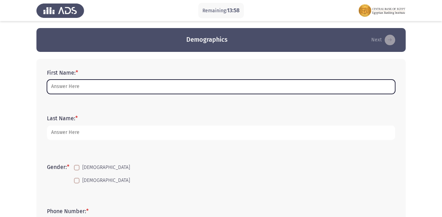
click at [63, 86] on input "First Name: *" at bounding box center [221, 86] width 348 height 14
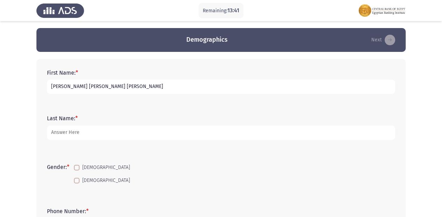
scroll to position [28, 0]
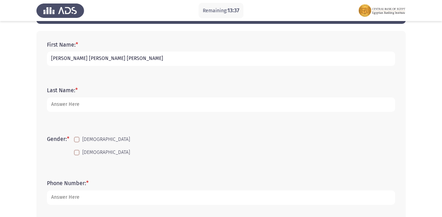
drag, startPoint x: 144, startPoint y: 60, endPoint x: 67, endPoint y: 61, distance: 77.1
click at [67, 61] on input "[PERSON_NAME] [PERSON_NAME] [PERSON_NAME]" at bounding box center [221, 58] width 348 height 14
type input "[PERSON_NAME]"
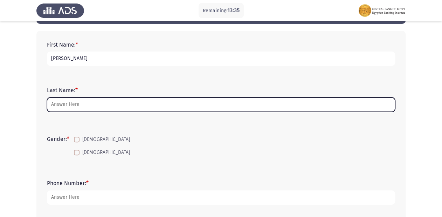
click at [61, 104] on input "Last Name: *" at bounding box center [221, 104] width 348 height 14
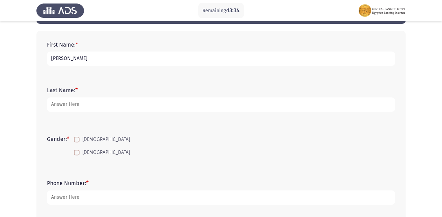
click at [72, 58] on input "[PERSON_NAME]" at bounding box center [221, 58] width 348 height 14
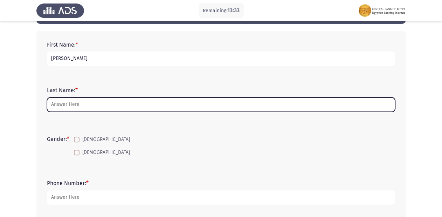
click at [71, 105] on input "Last Name: *" at bounding box center [221, 104] width 348 height 14
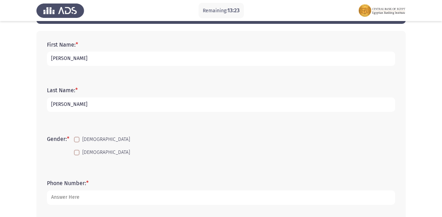
type input "[PERSON_NAME]"
click at [129, 120] on div "Last Name: * [PERSON_NAME]" at bounding box center [220, 99] width 355 height 46
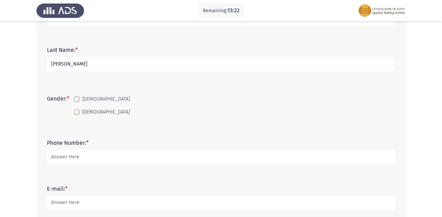
scroll to position [84, 0]
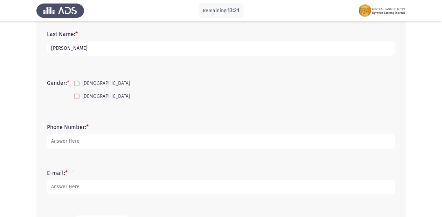
click at [78, 96] on span at bounding box center [77, 97] width 6 height 6
click at [77, 99] on input "[DEMOGRAPHIC_DATA]" at bounding box center [76, 99] width 0 height 0
checkbox input "true"
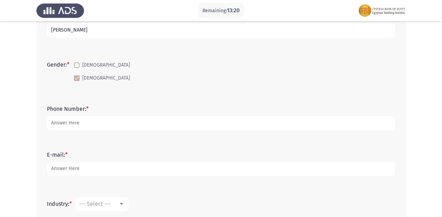
scroll to position [112, 0]
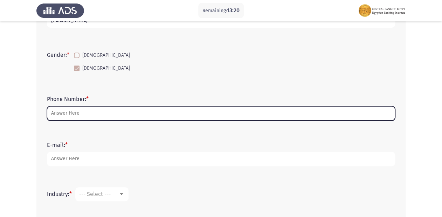
click at [78, 116] on input "Phone Number: *" at bounding box center [221, 113] width 348 height 14
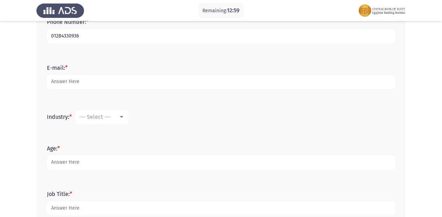
scroll to position [196, 0]
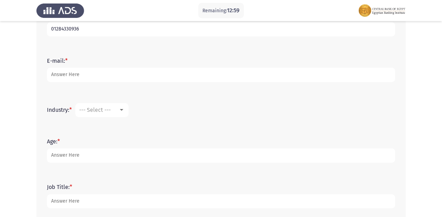
type input "01284330936"
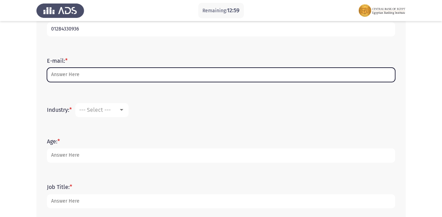
click at [76, 78] on input "E-mail: *" at bounding box center [221, 75] width 348 height 14
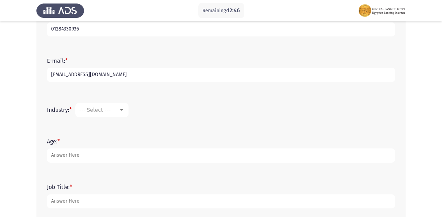
type input "[EMAIL_ADDRESS][DOMAIN_NAME]"
click at [143, 87] on div "E-mail: * [EMAIL_ADDRESS][DOMAIN_NAME]" at bounding box center [220, 70] width 355 height 46
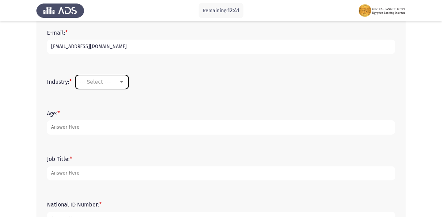
click at [101, 84] on span "--- Select ---" at bounding box center [95, 81] width 32 height 7
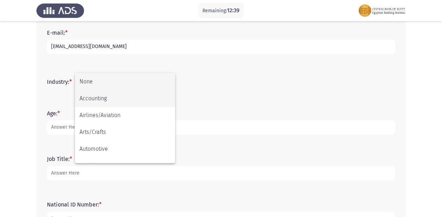
click at [101, 99] on span "Accounting" at bounding box center [124, 98] width 91 height 17
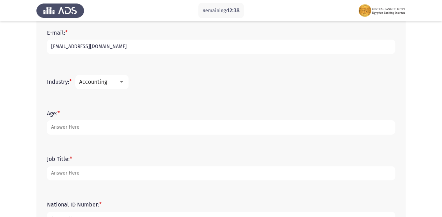
click at [112, 86] on mat-select "Accounting" at bounding box center [101, 82] width 53 height 14
click at [107, 84] on span "Accounting" at bounding box center [93, 81] width 28 height 7
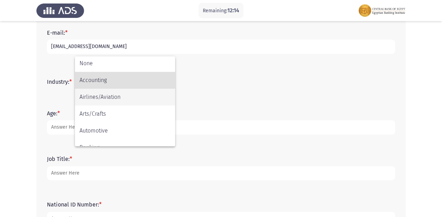
scroll to position [0, 0]
click at [118, 85] on span "Accounting" at bounding box center [124, 81] width 91 height 17
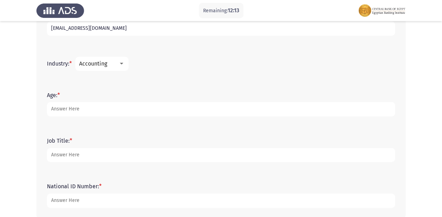
scroll to position [252, 0]
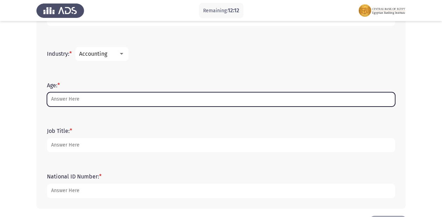
click at [73, 99] on input "Age: *" at bounding box center [221, 99] width 348 height 14
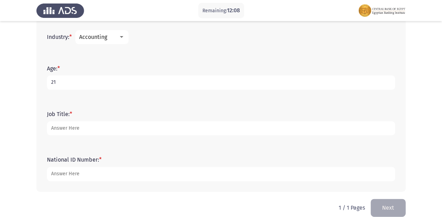
scroll to position [278, 0]
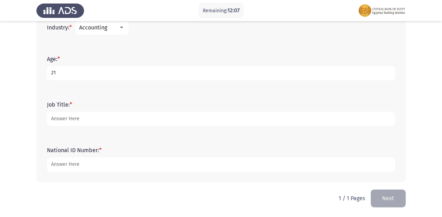
type input "21"
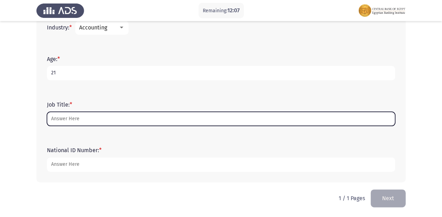
click at [84, 116] on input "Job Title: *" at bounding box center [221, 119] width 348 height 14
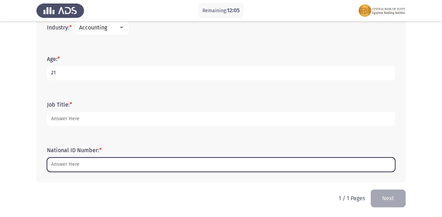
click at [71, 166] on input "National ID Number: *" at bounding box center [221, 164] width 348 height 14
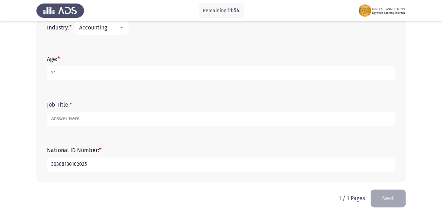
type input "30308130102025"
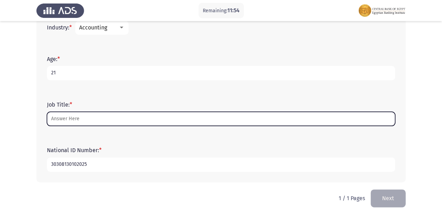
click at [108, 123] on input "Job Title: *" at bounding box center [221, 119] width 348 height 14
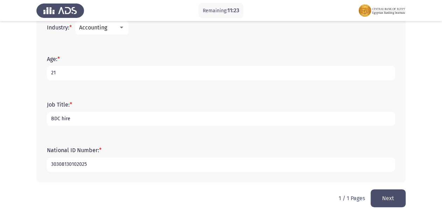
click at [144, 148] on form "National ID Number: * 30308130102025" at bounding box center [221, 159] width 348 height 25
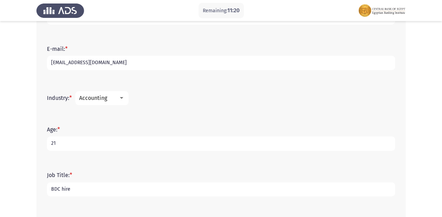
scroll to position [194, 0]
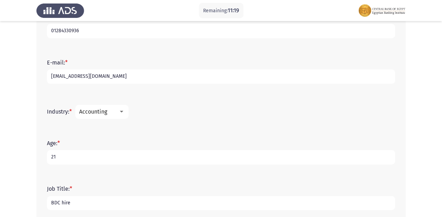
click at [122, 112] on div at bounding box center [122, 112] width 4 height 2
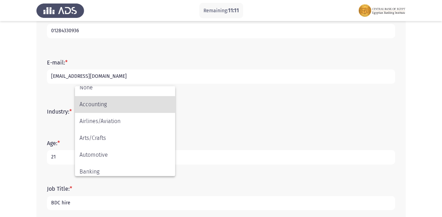
scroll to position [0, 0]
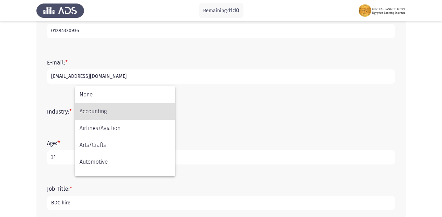
click at [150, 111] on span "Accounting" at bounding box center [124, 111] width 91 height 17
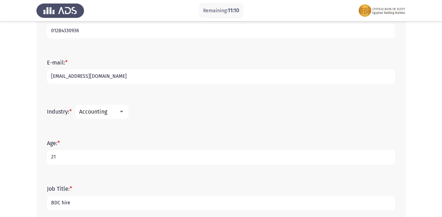
click at [187, 123] on div "Industry: * Accounting" at bounding box center [220, 111] width 355 height 35
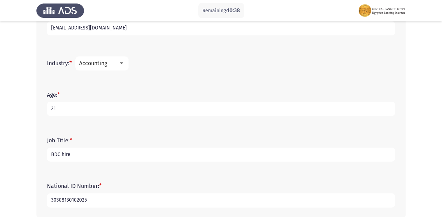
scroll to position [252, 0]
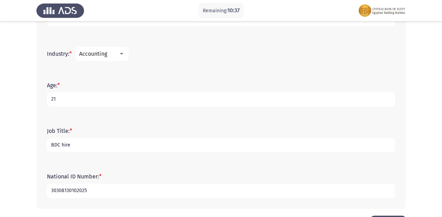
drag, startPoint x: 83, startPoint y: 139, endPoint x: 9, endPoint y: 141, distance: 73.2
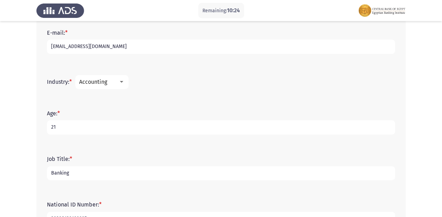
type input "Banking"
click at [80, 120] on input "21" at bounding box center [221, 127] width 348 height 14
type input "22"
click at [17, 118] on app-assessment-container "Remaining: 10:22 Demographics Next First Name: * [PERSON_NAME] Last Name: * [PE…" at bounding box center [221, 23] width 442 height 439
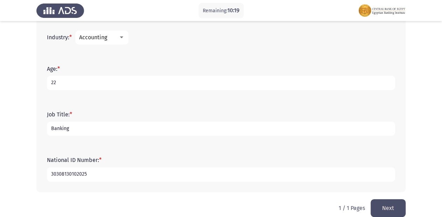
scroll to position [278, 0]
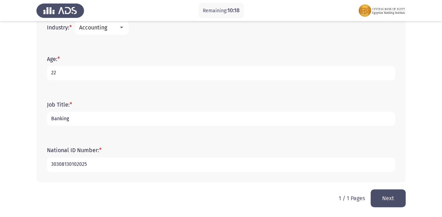
drag, startPoint x: 56, startPoint y: 161, endPoint x: 51, endPoint y: 162, distance: 5.0
click at [51, 162] on input "30308130102025" at bounding box center [221, 164] width 348 height 14
drag, startPoint x: 60, startPoint y: 163, endPoint x: 56, endPoint y: 164, distance: 4.4
click at [56, 164] on input "30308130102025" at bounding box center [221, 164] width 348 height 14
drag, startPoint x: 66, startPoint y: 163, endPoint x: 60, endPoint y: 164, distance: 5.6
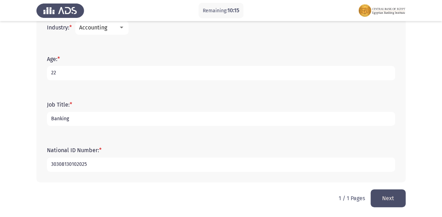
click at [60, 164] on input "30308130102025" at bounding box center [221, 164] width 348 height 14
drag, startPoint x: 70, startPoint y: 165, endPoint x: 65, endPoint y: 166, distance: 5.1
click at [65, 166] on input "30308130102025" at bounding box center [221, 164] width 348 height 14
drag, startPoint x: 75, startPoint y: 164, endPoint x: 71, endPoint y: 164, distance: 3.9
click at [71, 164] on input "30308130102025" at bounding box center [221, 164] width 348 height 14
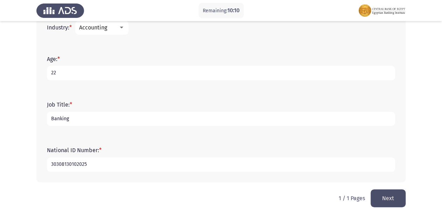
drag, startPoint x: 81, startPoint y: 164, endPoint x: 77, endPoint y: 165, distance: 3.6
click at [77, 165] on input "30308130102025" at bounding box center [221, 164] width 348 height 14
click at [85, 179] on div "National ID Number: * 30308130102025" at bounding box center [220, 159] width 355 height 46
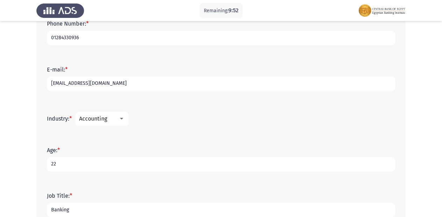
scroll to position [222, 0]
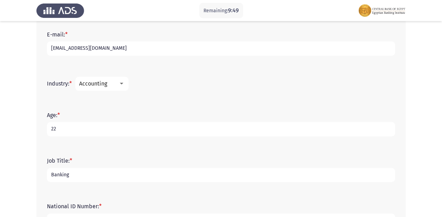
drag, startPoint x: 51, startPoint y: 82, endPoint x: 68, endPoint y: 82, distance: 16.8
click at [68, 82] on label "Industry: *" at bounding box center [59, 83] width 25 height 7
click at [111, 85] on div "Accounting" at bounding box center [98, 83] width 39 height 7
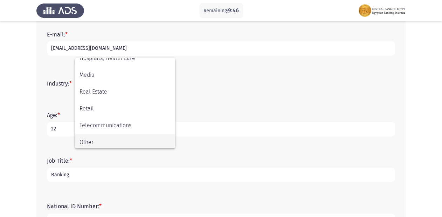
scroll to position [247, 0]
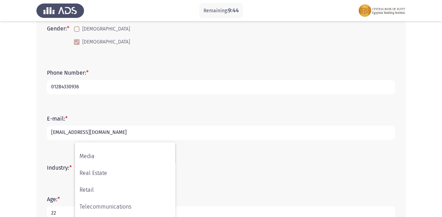
click at [40, 159] on div at bounding box center [221, 108] width 442 height 217
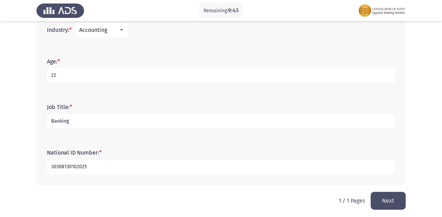
scroll to position [278, 0]
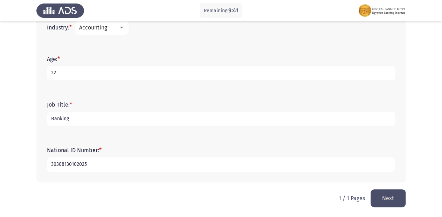
click at [380, 202] on button "Next" at bounding box center [388, 198] width 35 height 18
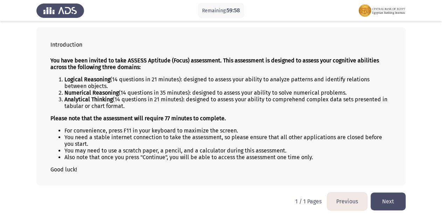
scroll to position [33, 0]
click at [393, 199] on button "Next" at bounding box center [388, 201] width 35 height 18
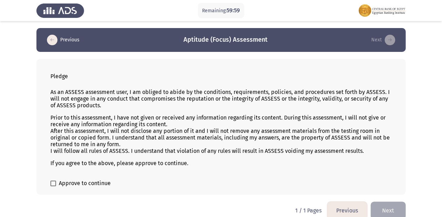
scroll to position [10, 0]
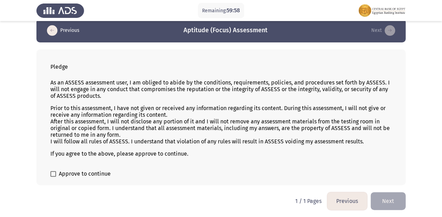
click at [56, 172] on label "Approve to continue" at bounding box center [80, 173] width 60 height 8
click at [53, 176] on input "Approve to continue" at bounding box center [53, 176] width 0 height 0
checkbox input "true"
click at [384, 201] on button "Next" at bounding box center [388, 201] width 35 height 18
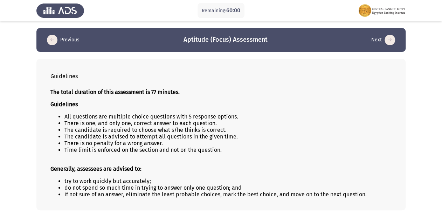
scroll to position [26, 0]
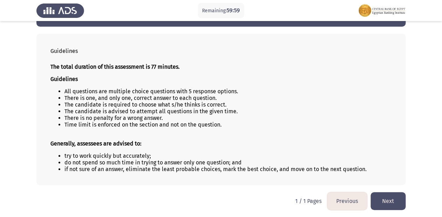
click at [382, 203] on button "Next" at bounding box center [388, 201] width 35 height 18
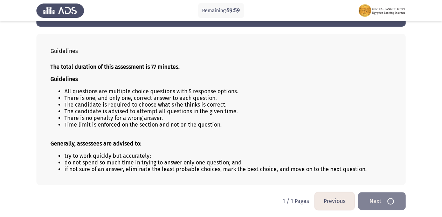
scroll to position [0, 0]
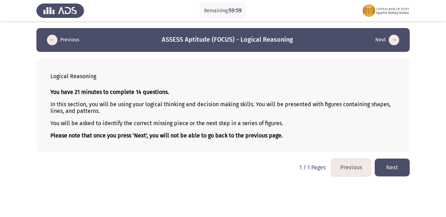
click at [394, 171] on button "Next" at bounding box center [392, 167] width 35 height 18
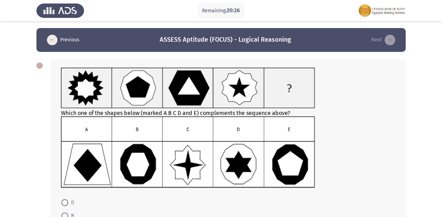
click at [138, 161] on img at bounding box center [188, 151] width 254 height 71
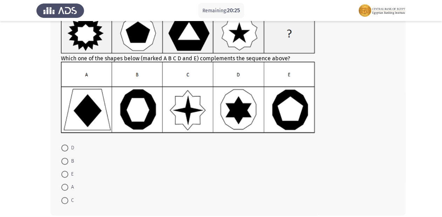
scroll to position [56, 0]
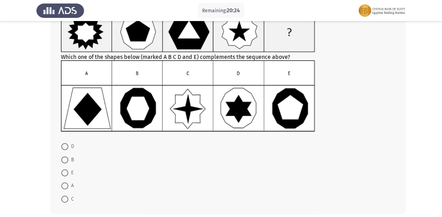
click at [66, 158] on span at bounding box center [64, 159] width 7 height 7
click at [66, 158] on input "B" at bounding box center [64, 159] width 7 height 7
radio input "true"
click at [26, 152] on app-assessment-container "Remaining: 20:23 Previous ASSESS Aptitude (FOCUS) - Logical Reasoning Next Whic…" at bounding box center [221, 96] width 442 height 248
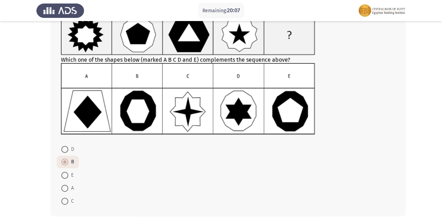
scroll to position [87, 0]
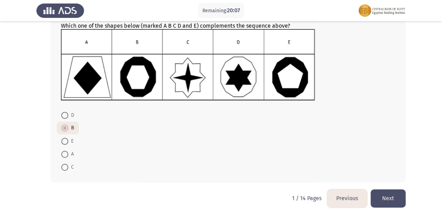
click at [385, 198] on button "Next" at bounding box center [388, 198] width 35 height 18
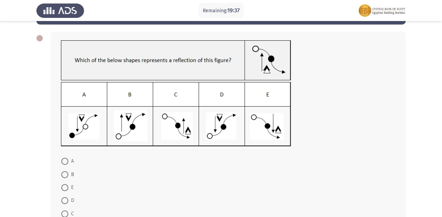
scroll to position [18, 0]
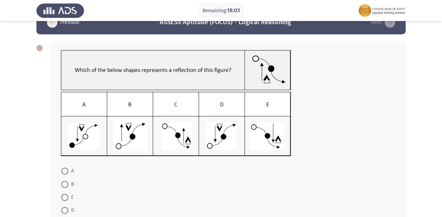
click at [64, 170] on span at bounding box center [64, 170] width 7 height 7
click at [64, 170] on input "A" at bounding box center [64, 170] width 7 height 7
radio input "true"
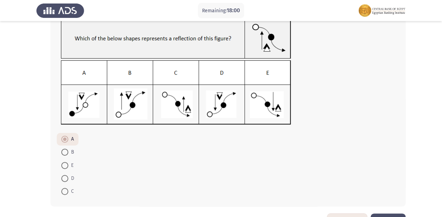
scroll to position [73, 0]
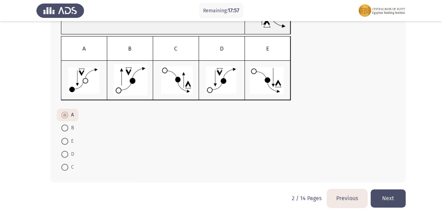
click at [390, 195] on button "Next" at bounding box center [388, 198] width 35 height 18
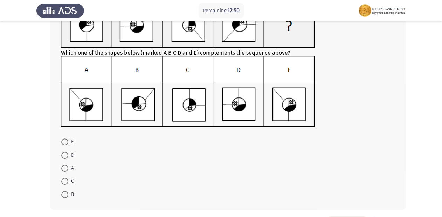
scroll to position [7, 0]
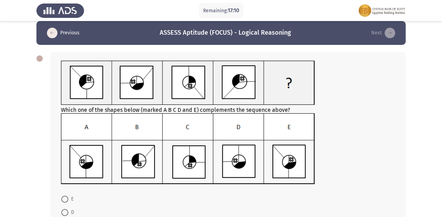
click at [295, 158] on img at bounding box center [188, 148] width 254 height 71
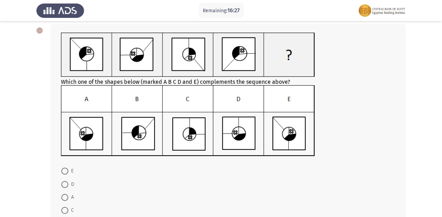
scroll to position [63, 0]
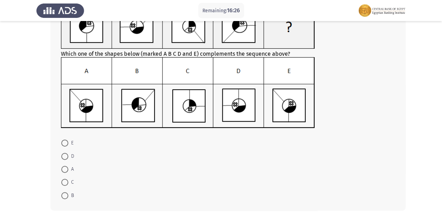
click at [65, 141] on span at bounding box center [64, 142] width 7 height 7
click at [65, 141] on input "E" at bounding box center [64, 142] width 7 height 7
radio input "true"
click at [0, 146] on html "Remaining: 16:26 Previous ASSESS Aptitude (FOCUS) - Logical Reasoning Next Whic…" at bounding box center [221, 91] width 442 height 308
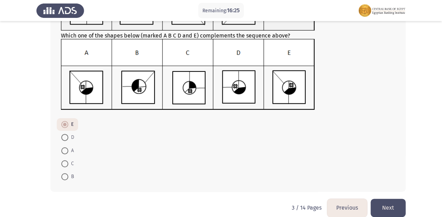
scroll to position [91, 0]
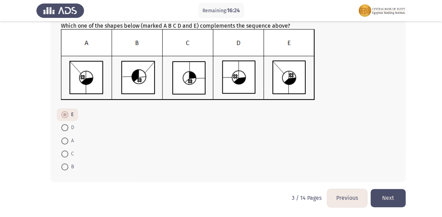
click at [396, 199] on button "Next" at bounding box center [388, 198] width 35 height 18
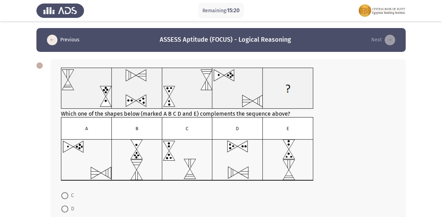
scroll to position [28, 0]
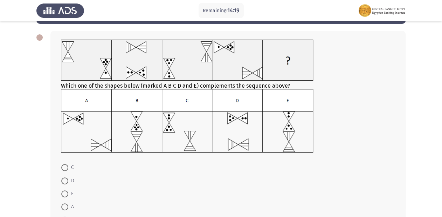
click at [303, 138] on img at bounding box center [187, 121] width 252 height 64
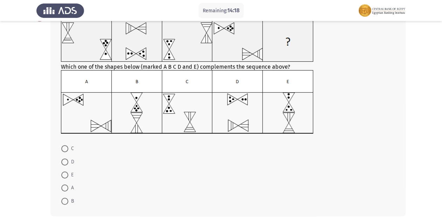
scroll to position [56, 0]
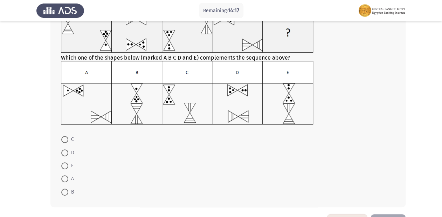
click at [63, 165] on span at bounding box center [64, 165] width 7 height 7
click at [63, 165] on input "E" at bounding box center [64, 165] width 7 height 7
radio input "true"
click at [18, 173] on app-assessment-container "Remaining: 14:17 Previous ASSESS Aptitude (FOCUS) - Logical Reasoning Next Whic…" at bounding box center [221, 92] width 442 height 241
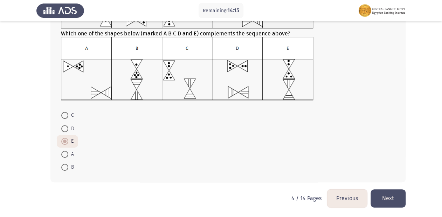
click at [390, 200] on button "Next" at bounding box center [388, 198] width 35 height 18
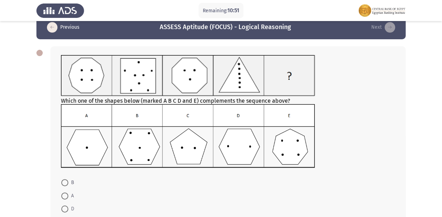
scroll to position [0, 0]
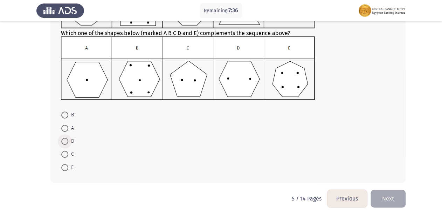
click at [68, 141] on span at bounding box center [64, 141] width 7 height 7
click at [68, 141] on input "D" at bounding box center [64, 141] width 7 height 7
radio input "true"
drag, startPoint x: 29, startPoint y: 170, endPoint x: 68, endPoint y: 182, distance: 40.8
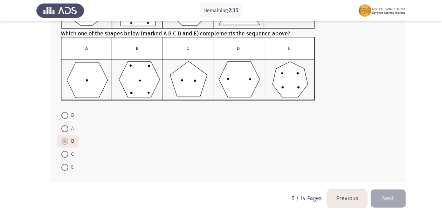
click at [29, 171] on app-assessment-container "Remaining: 7:35 Previous ASSESS Aptitude (FOCUS) - Logical Reasoning Next Which…" at bounding box center [221, 68] width 442 height 241
click at [396, 196] on button "Next" at bounding box center [388, 198] width 35 height 18
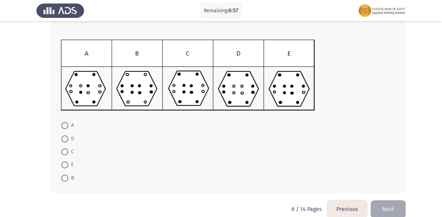
scroll to position [102, 0]
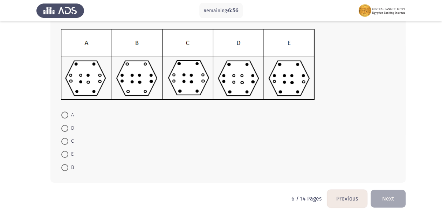
click at [64, 141] on span at bounding box center [64, 141] width 7 height 7
click at [64, 141] on input "C" at bounding box center [64, 141] width 7 height 7
radio input "true"
click at [390, 198] on button "Next" at bounding box center [388, 198] width 35 height 18
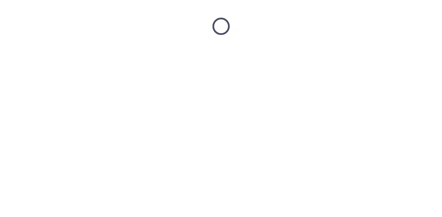
scroll to position [0, 0]
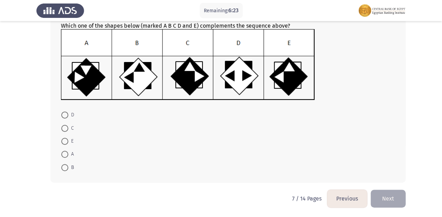
click at [66, 154] on span at bounding box center [64, 154] width 7 height 7
click at [66, 154] on input "A" at bounding box center [64, 154] width 7 height 7
radio input "true"
click at [397, 199] on button "Next" at bounding box center [388, 198] width 35 height 18
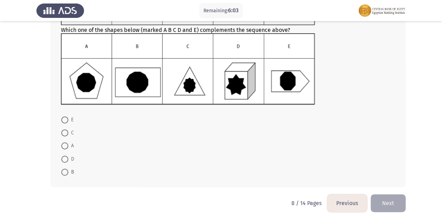
scroll to position [88, 0]
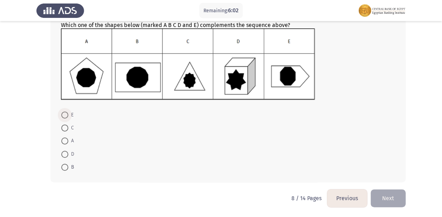
click at [67, 113] on span at bounding box center [64, 114] width 7 height 7
click at [67, 113] on input "E" at bounding box center [64, 114] width 7 height 7
radio input "true"
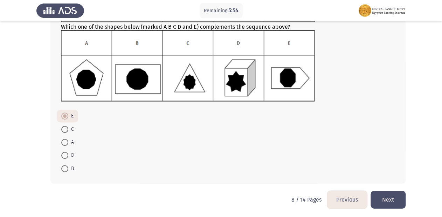
scroll to position [88, 0]
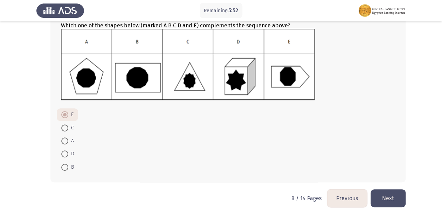
click at [63, 168] on span at bounding box center [64, 167] width 7 height 7
click at [63, 168] on input "B" at bounding box center [64, 167] width 7 height 7
radio input "true"
click at [395, 198] on button "Next" at bounding box center [388, 198] width 35 height 18
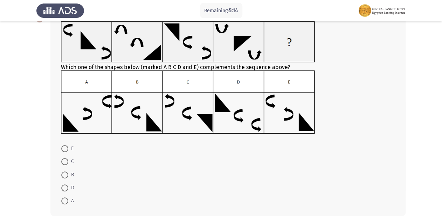
scroll to position [56, 0]
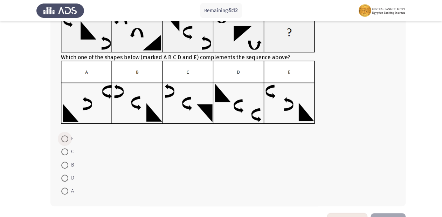
click at [66, 140] on span at bounding box center [64, 138] width 7 height 7
click at [66, 140] on input "E" at bounding box center [64, 138] width 7 height 7
radio input "true"
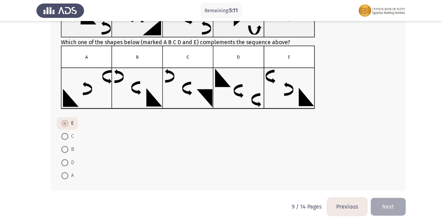
scroll to position [79, 0]
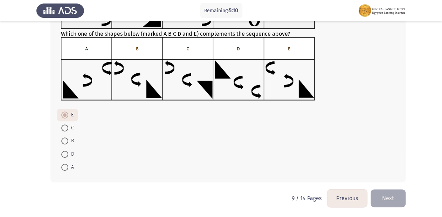
click at [67, 113] on span at bounding box center [64, 114] width 7 height 7
click at [67, 113] on input "E" at bounding box center [64, 114] width 7 height 7
click at [161, 162] on form "E C B D A" at bounding box center [228, 141] width 334 height 65
click at [384, 200] on button "Next" at bounding box center [388, 198] width 35 height 18
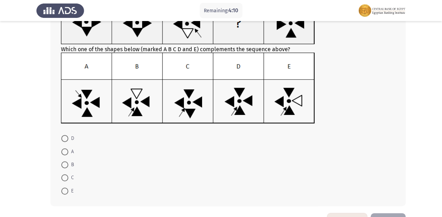
scroll to position [91, 0]
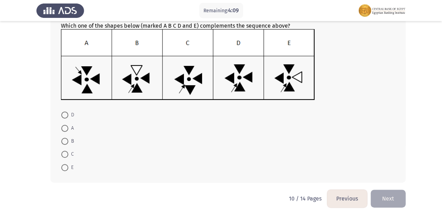
click at [66, 111] on label "D" at bounding box center [67, 115] width 13 height 8
click at [66, 111] on input "D" at bounding box center [64, 114] width 7 height 7
radio input "true"
click at [397, 198] on button "Next" at bounding box center [388, 198] width 35 height 18
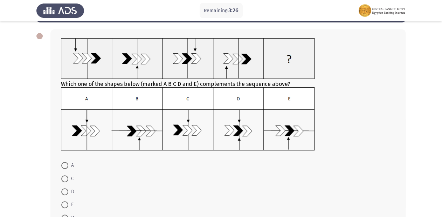
scroll to position [80, 0]
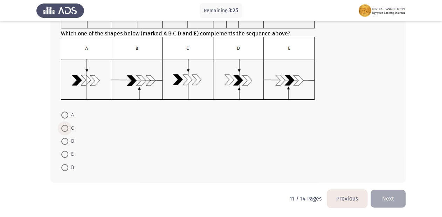
click at [66, 124] on label "C" at bounding box center [67, 128] width 13 height 8
click at [66, 125] on input "C" at bounding box center [64, 128] width 7 height 7
radio input "true"
click at [391, 193] on button "Next" at bounding box center [388, 198] width 35 height 18
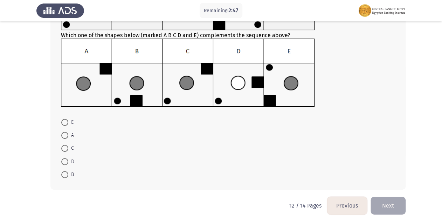
scroll to position [84, 0]
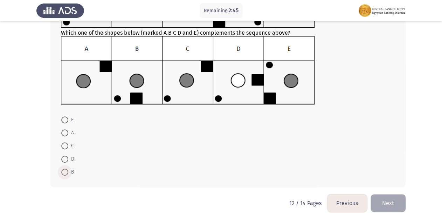
click at [65, 170] on span at bounding box center [64, 171] width 7 height 7
click at [65, 170] on input "B" at bounding box center [64, 171] width 7 height 7
radio input "true"
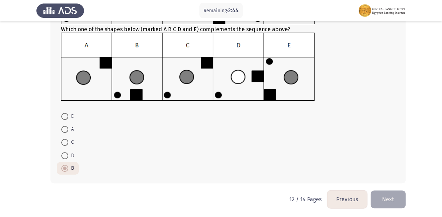
scroll to position [88, 0]
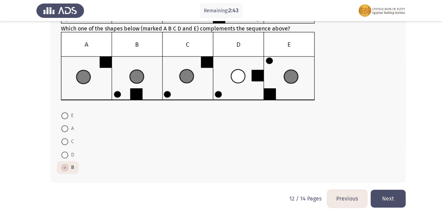
click at [397, 201] on button "Next" at bounding box center [388, 198] width 35 height 18
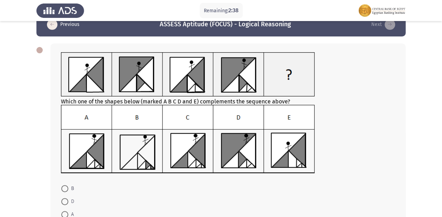
scroll to position [28, 0]
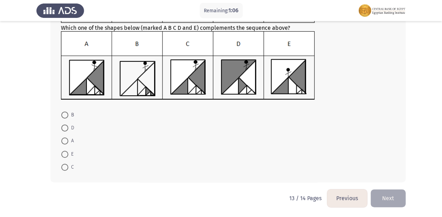
click at [66, 166] on span at bounding box center [64, 167] width 7 height 7
click at [66, 166] on input "C" at bounding box center [64, 167] width 7 height 7
radio input "true"
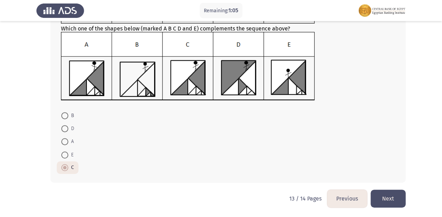
click at [400, 199] on button "Next" at bounding box center [388, 198] width 35 height 18
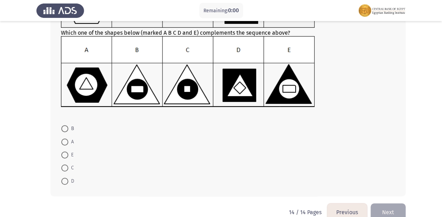
scroll to position [0, 0]
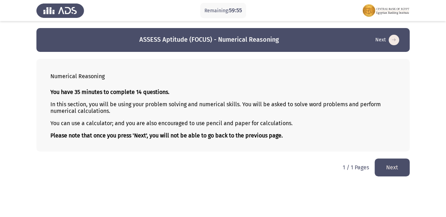
click at [393, 169] on button "Next" at bounding box center [392, 167] width 35 height 18
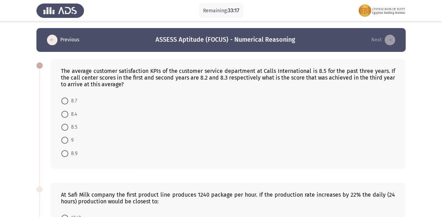
click at [62, 142] on span at bounding box center [64, 140] width 7 height 7
click at [62, 142] on input "9" at bounding box center [64, 140] width 7 height 7
radio input "true"
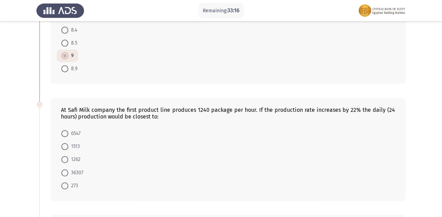
scroll to position [140, 0]
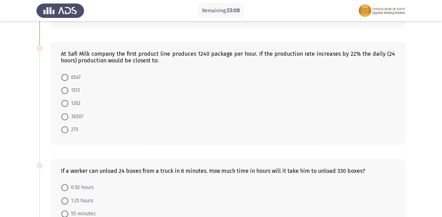
click at [202, 49] on div "At Safi Milk company the first product line produces 1240 package per hour. If …" at bounding box center [227, 93] width 355 height 103
click at [356, 55] on div "At Safi Milk company the first product line produces 1240 package per hour. If …" at bounding box center [228, 56] width 334 height 13
click at [67, 116] on span at bounding box center [64, 116] width 7 height 7
click at [67, 116] on input "36307" at bounding box center [64, 116] width 7 height 7
radio input "true"
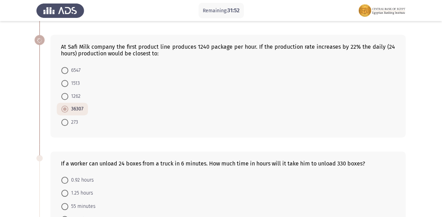
scroll to position [252, 0]
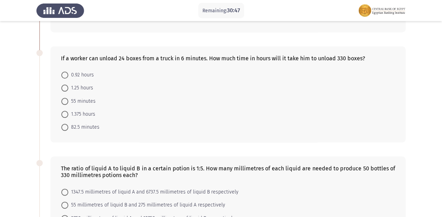
click at [64, 125] on span at bounding box center [64, 127] width 7 height 7
click at [64, 125] on input "82.5 minutes" at bounding box center [64, 127] width 7 height 7
radio input "true"
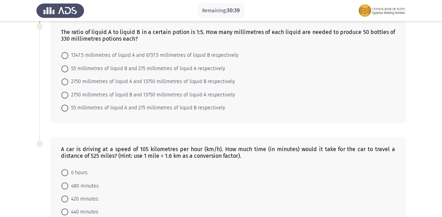
scroll to position [361, 0]
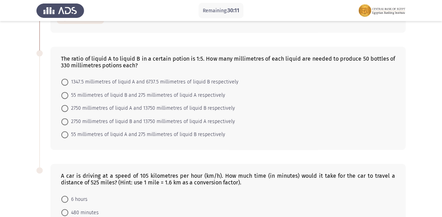
drag, startPoint x: 205, startPoint y: 57, endPoint x: 198, endPoint y: 58, distance: 7.1
click at [198, 58] on div "The ratio of liquid A to liquid B in a certain potion is 1:5. How many millimet…" at bounding box center [228, 61] width 334 height 13
drag, startPoint x: 363, startPoint y: 58, endPoint x: 368, endPoint y: 57, distance: 5.3
click at [368, 57] on div "The ratio of liquid A to liquid B in a certain potion is 1:5. How many millimet…" at bounding box center [228, 61] width 334 height 13
click at [63, 82] on span at bounding box center [64, 81] width 7 height 7
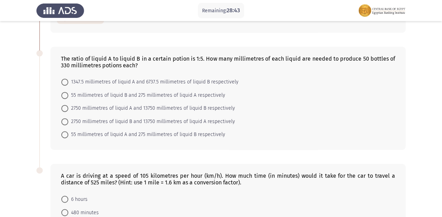
click at [63, 82] on input "1347.5 millimetres of liquid A and 6737.5 millimetres of liquid B respectively" at bounding box center [64, 81] width 7 height 7
radio input "true"
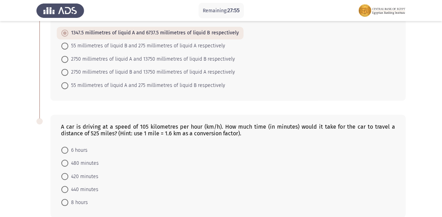
scroll to position [445, 0]
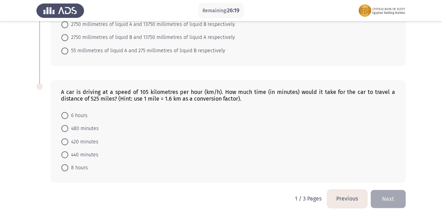
click at [64, 127] on span at bounding box center [64, 128] width 7 height 7
click at [64, 127] on input "480 minutes" at bounding box center [64, 128] width 7 height 7
radio input "true"
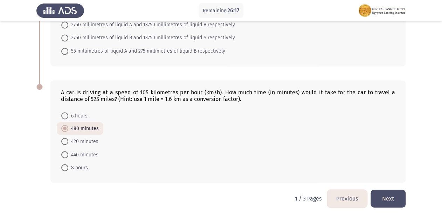
click at [391, 201] on button "Next" at bounding box center [388, 198] width 35 height 18
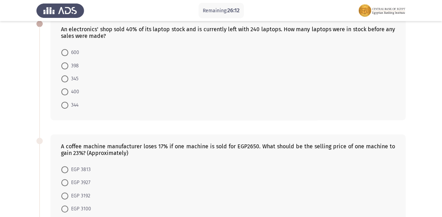
scroll to position [0, 0]
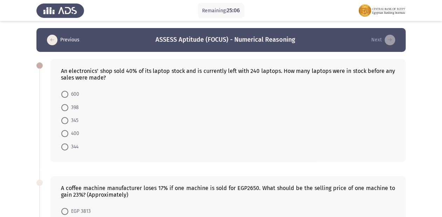
click at [62, 134] on span at bounding box center [64, 133] width 7 height 7
click at [62, 134] on input "400" at bounding box center [64, 133] width 7 height 7
radio input "true"
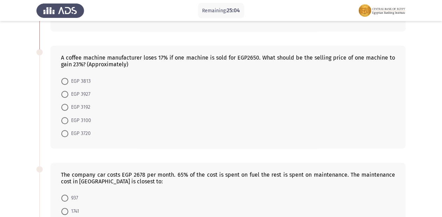
scroll to position [140, 0]
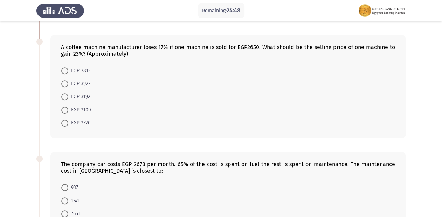
drag, startPoint x: 61, startPoint y: 55, endPoint x: 86, endPoint y: 56, distance: 25.2
click at [75, 56] on div "A coffee machine manufacturer loses 17% if one machine is sold for EGP2650. Wha…" at bounding box center [228, 50] width 334 height 13
click at [64, 97] on span at bounding box center [64, 96] width 7 height 7
click at [64, 97] on input "EGP 3192" at bounding box center [64, 96] width 7 height 7
radio input "true"
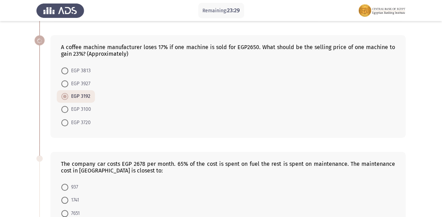
click at [22, 132] on app-assessment-container "Remaining: 23:29 Previous ASSESS Aptitude (FOCUS) - Numerical Reasoning Next An…" at bounding box center [221, 191] width 442 height 607
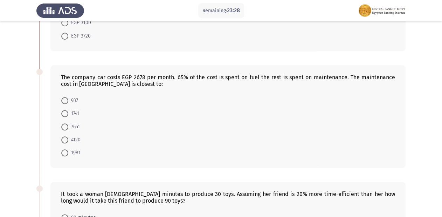
scroll to position [252, 0]
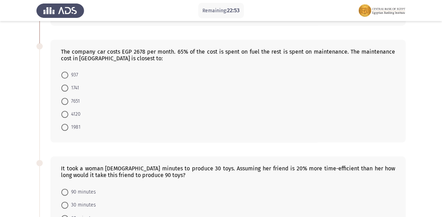
click at [348, 52] on div "The company car costs EGP 2678 per month. 65% of the cost is spent on fuel the …" at bounding box center [228, 54] width 334 height 13
click at [67, 74] on span at bounding box center [64, 74] width 7 height 7
click at [67, 74] on input "937" at bounding box center [64, 74] width 7 height 7
radio input "true"
click at [0, 112] on html "Remaining: 22:17 Previous ASSESS Aptitude (FOCUS) - Numerical Reasoning Next An…" at bounding box center [221, 79] width 442 height 663
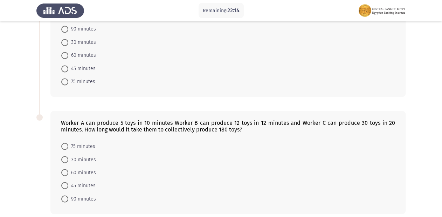
scroll to position [361, 0]
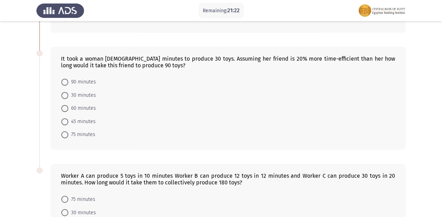
drag, startPoint x: 59, startPoint y: 65, endPoint x: 164, endPoint y: 67, distance: 104.4
click at [164, 67] on div "It took a woman [DEMOGRAPHIC_DATA] minutes to produce 30 toys. Assuming her fri…" at bounding box center [227, 98] width 355 height 103
click at [62, 83] on span at bounding box center [64, 81] width 7 height 7
click at [62, 83] on input "90 minutes" at bounding box center [64, 81] width 7 height 7
radio input "true"
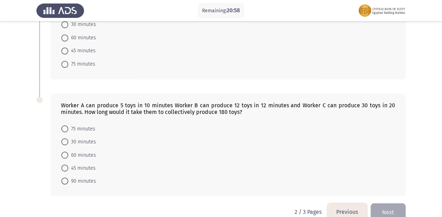
scroll to position [445, 0]
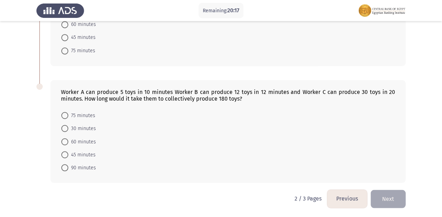
drag, startPoint x: 165, startPoint y: 98, endPoint x: 206, endPoint y: 95, distance: 40.4
click at [205, 95] on div "Worker A can produce 5 toys in 10 minutes Worker B can produce 12 toys in 12 mi…" at bounding box center [228, 95] width 334 height 13
drag, startPoint x: 245, startPoint y: 98, endPoint x: 63, endPoint y: 110, distance: 182.5
click at [63, 110] on div "Worker A can produce 5 toys in 10 minutes Worker B can produce 12 toys in 12 mi…" at bounding box center [227, 131] width 355 height 103
click at [65, 116] on span at bounding box center [64, 115] width 7 height 7
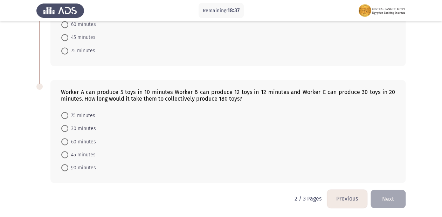
click at [65, 116] on input "75 minutes" at bounding box center [64, 115] width 7 height 7
radio input "true"
click at [382, 198] on button "Next" at bounding box center [388, 198] width 35 height 18
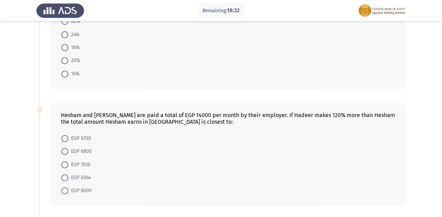
scroll to position [0, 0]
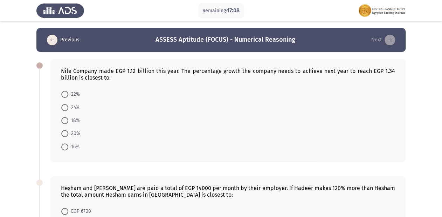
click at [67, 132] on span at bounding box center [64, 133] width 7 height 7
click at [67, 132] on input "20%" at bounding box center [64, 133] width 7 height 7
radio input "true"
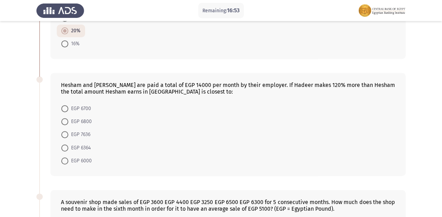
scroll to position [140, 0]
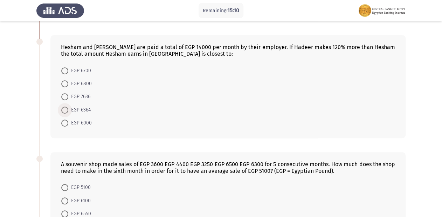
click at [63, 110] on span at bounding box center [64, 109] width 7 height 7
click at [63, 110] on input "EGP 6364" at bounding box center [64, 109] width 7 height 7
radio input "true"
click at [27, 129] on app-assessment-container "Remaining: 15:01 Previous ASSESS Aptitude (FOCUS) - Numerical Reasoning Next Ni…" at bounding box center [221, 133] width 442 height 490
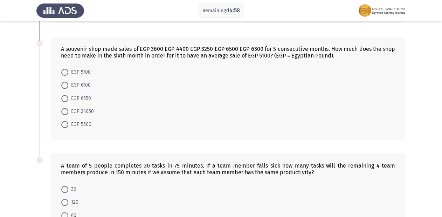
scroll to position [245, 0]
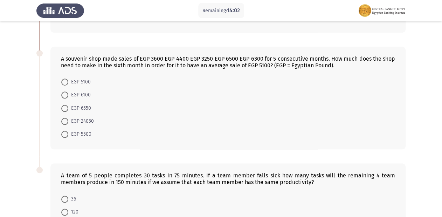
drag, startPoint x: 118, startPoint y: 58, endPoint x: 128, endPoint y: 57, distance: 9.9
click at [128, 57] on div "A souvenir shop made sales of EGP 3600 EGP 4400 EGP 3250 EGP 6500 EGP 6300 for …" at bounding box center [228, 61] width 334 height 13
click at [62, 109] on span at bounding box center [64, 108] width 7 height 7
click at [62, 109] on input "EGP 6550" at bounding box center [64, 108] width 7 height 7
radio input "true"
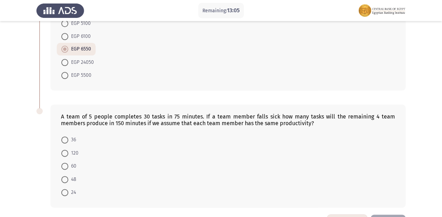
scroll to position [328, 0]
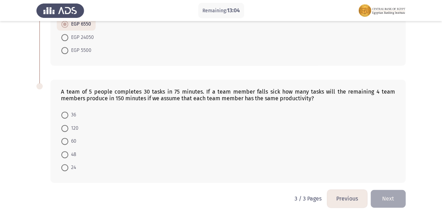
click at [64, 140] on span at bounding box center [64, 141] width 7 height 7
click at [64, 140] on input "60" at bounding box center [64, 141] width 7 height 7
radio input "true"
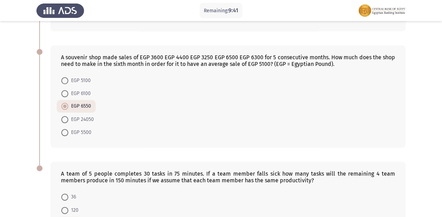
scroll to position [328, 0]
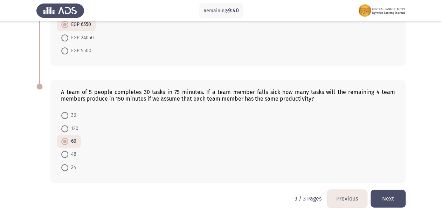
click at [335, 197] on button "Previous" at bounding box center [347, 198] width 40 height 18
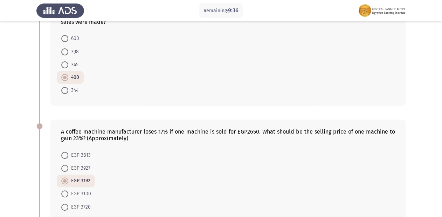
scroll to position [112, 0]
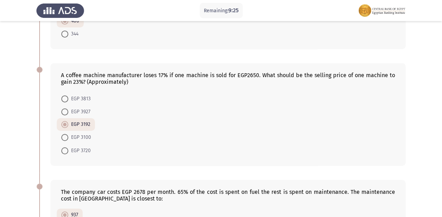
drag, startPoint x: 258, startPoint y: 74, endPoint x: 255, endPoint y: 75, distance: 3.7
click at [255, 75] on div "A coffee machine manufacturer loses 17% if one machine is sold for EGP2650. Wha…" at bounding box center [228, 78] width 334 height 13
drag, startPoint x: 71, startPoint y: 84, endPoint x: 76, endPoint y: 81, distance: 5.3
click at [76, 81] on div "A coffee machine manufacturer loses 17% if one machine is sold for EGP2650. Wha…" at bounding box center [228, 78] width 334 height 13
drag, startPoint x: 158, startPoint y: 72, endPoint x: 165, endPoint y: 69, distance: 7.7
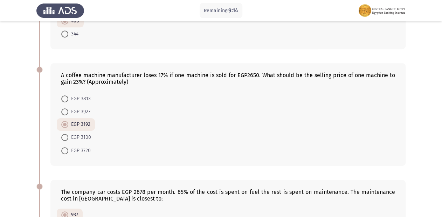
click at [165, 69] on div "A coffee machine manufacturer loses 17% if one machine is sold for EGP2650. Wha…" at bounding box center [227, 114] width 355 height 102
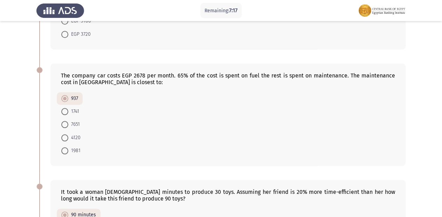
scroll to position [444, 0]
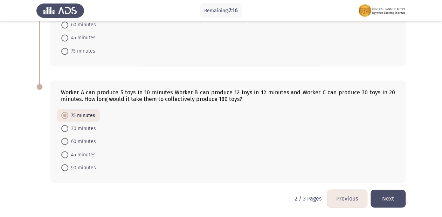
click at [345, 199] on button "Previous" at bounding box center [347, 198] width 40 height 18
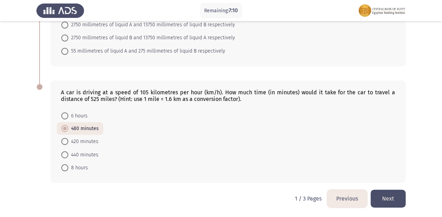
click at [389, 201] on button "Next" at bounding box center [388, 198] width 35 height 18
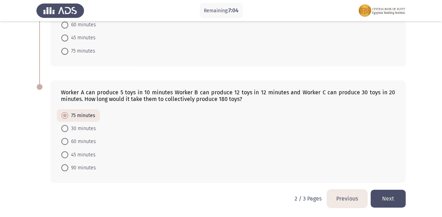
click at [386, 196] on button "Next" at bounding box center [388, 198] width 35 height 18
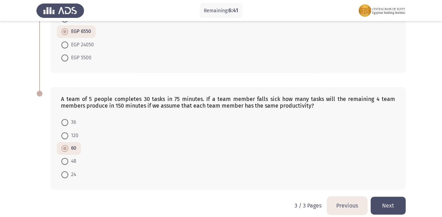
scroll to position [328, 0]
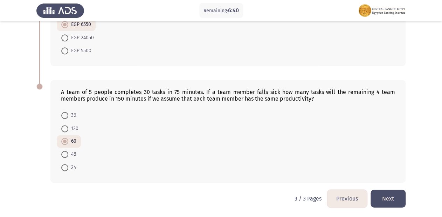
click at [329, 195] on button "Previous" at bounding box center [347, 198] width 40 height 18
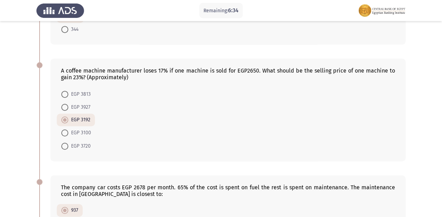
scroll to position [108, 0]
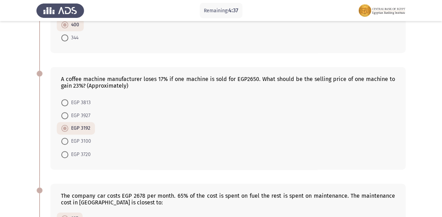
click at [67, 115] on span at bounding box center [64, 115] width 7 height 7
click at [67, 115] on input "EGP 3927" at bounding box center [64, 115] width 7 height 7
radio input "true"
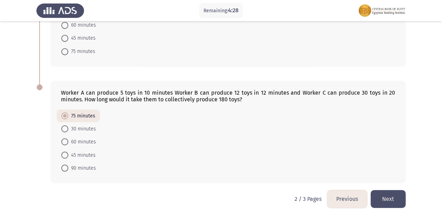
scroll to position [444, 0]
click at [392, 198] on button "Next" at bounding box center [388, 198] width 35 height 18
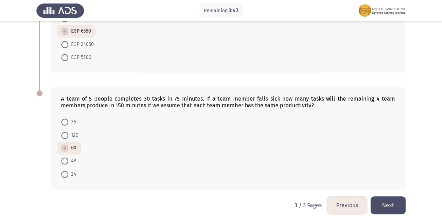
scroll to position [328, 0]
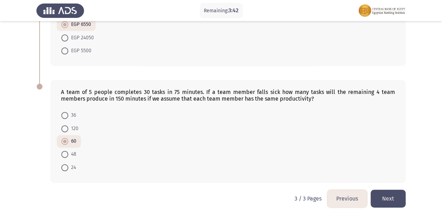
click at [338, 199] on button "Previous" at bounding box center [347, 198] width 40 height 18
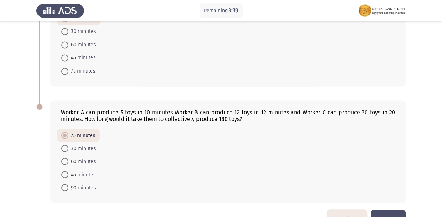
scroll to position [444, 0]
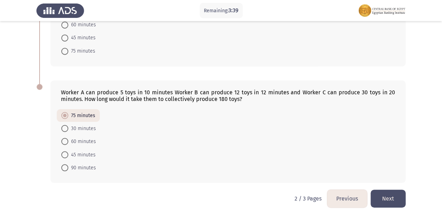
click at [338, 199] on button "Previous" at bounding box center [347, 198] width 40 height 18
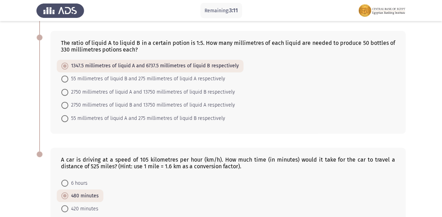
scroll to position [364, 0]
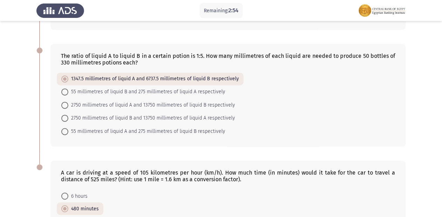
drag, startPoint x: 340, startPoint y: 55, endPoint x: 358, endPoint y: 55, distance: 17.9
click at [358, 55] on div "The ratio of liquid A to liquid B in a certain potion is 1:5. How many millimet…" at bounding box center [228, 59] width 334 height 13
click at [148, 117] on span "2750 millimetres of liquid B and 13750 millimetres of liquid A respectively" at bounding box center [151, 118] width 167 height 8
click at [68, 117] on input "2750 millimetres of liquid B and 13750 millimetres of liquid A respectively" at bounding box center [64, 118] width 7 height 7
radio input "true"
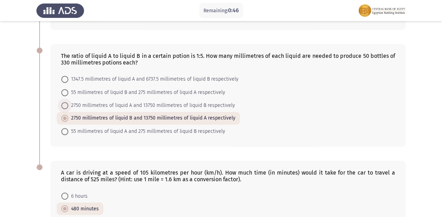
click at [125, 104] on span "2750 millimetres of liquid A and 13750 millimetres of liquid B respectively" at bounding box center [151, 105] width 167 height 8
click at [68, 104] on input "2750 millimetres of liquid A and 13750 millimetres of liquid B respectively" at bounding box center [64, 105] width 7 height 7
radio input "true"
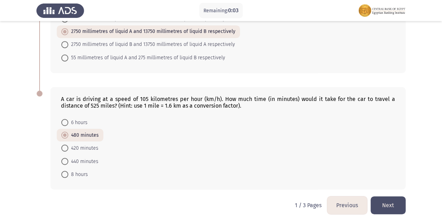
scroll to position [444, 0]
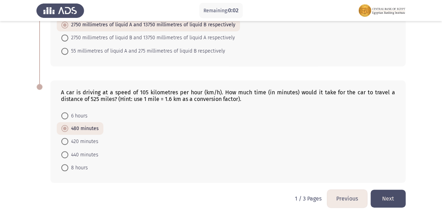
click at [387, 195] on button "Next" at bounding box center [388, 198] width 35 height 18
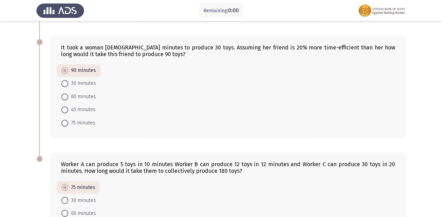
scroll to position [0, 0]
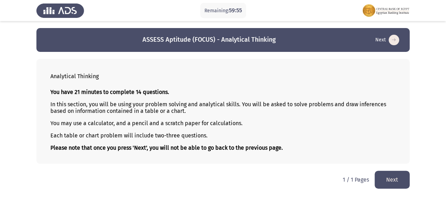
click at [395, 176] on button "Next" at bounding box center [392, 180] width 35 height 18
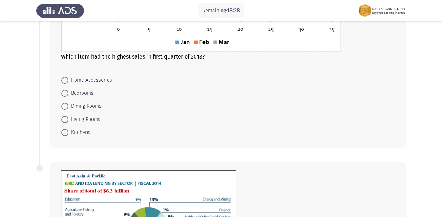
scroll to position [224, 0]
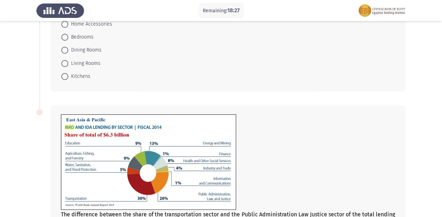
click at [67, 37] on span at bounding box center [64, 37] width 7 height 7
click at [67, 37] on input "Bedrooms" at bounding box center [64, 37] width 7 height 7
radio input "true"
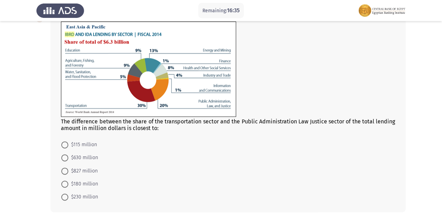
scroll to position [346, 0]
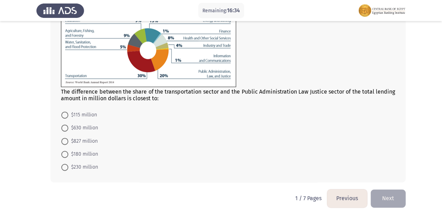
click at [63, 127] on span at bounding box center [64, 127] width 7 height 7
click at [63, 127] on input "$630 million" at bounding box center [64, 127] width 7 height 7
radio input "true"
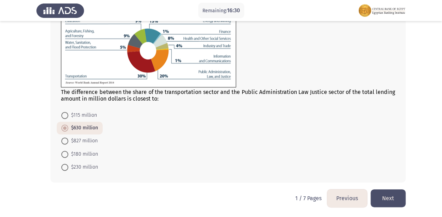
click at [391, 202] on button "Next" at bounding box center [388, 198] width 35 height 18
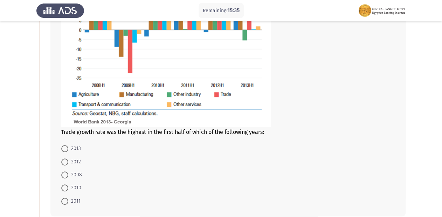
scroll to position [168, 0]
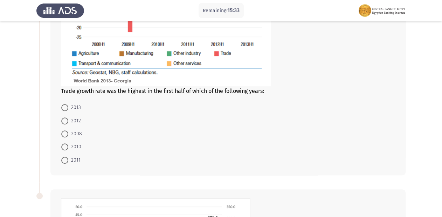
click at [67, 131] on span at bounding box center [64, 133] width 7 height 7
click at [67, 131] on input "2008" at bounding box center [64, 133] width 7 height 7
radio input "true"
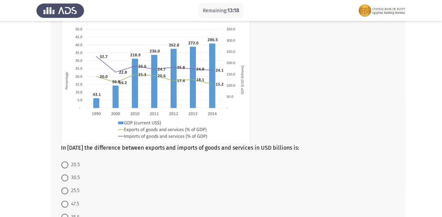
scroll to position [395, 0]
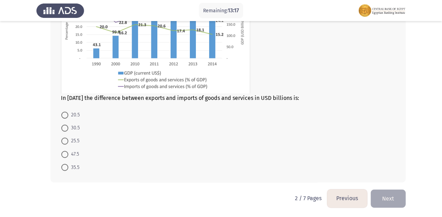
click at [64, 143] on span at bounding box center [64, 140] width 7 height 7
click at [64, 143] on input "25.5" at bounding box center [64, 140] width 7 height 7
radio input "true"
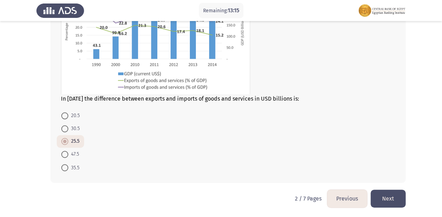
click at [400, 199] on button "Next" at bounding box center [388, 198] width 35 height 18
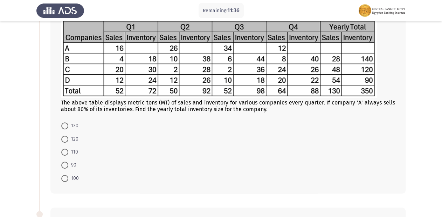
scroll to position [84, 0]
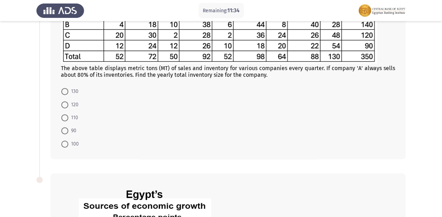
click at [67, 119] on span at bounding box center [64, 117] width 7 height 7
click at [67, 119] on input "110" at bounding box center [64, 117] width 7 height 7
radio input "true"
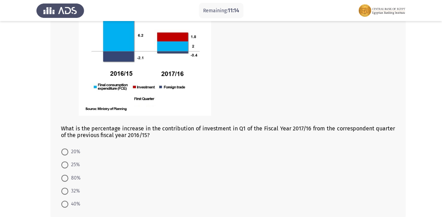
scroll to position [334, 0]
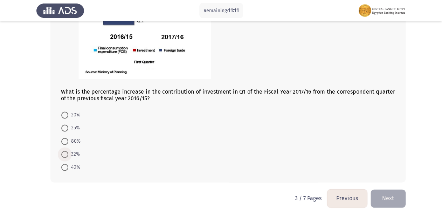
click at [66, 153] on span at bounding box center [64, 154] width 7 height 7
click at [66, 153] on input "32%" at bounding box center [64, 154] width 7 height 7
radio input "true"
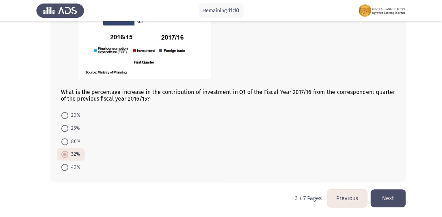
click at [393, 191] on button "Next" at bounding box center [388, 198] width 35 height 18
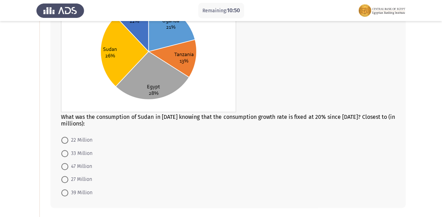
scroll to position [112, 0]
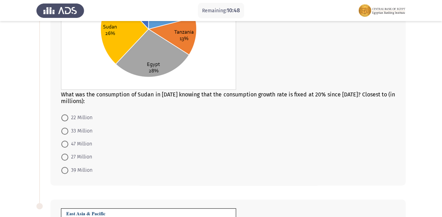
click at [61, 144] on span at bounding box center [64, 143] width 7 height 7
click at [61, 144] on input "47 Million" at bounding box center [64, 143] width 7 height 7
radio input "true"
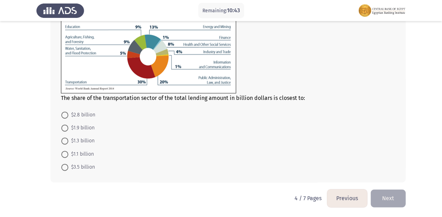
scroll to position [293, 0]
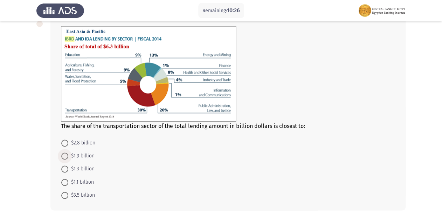
click at [65, 153] on span at bounding box center [64, 155] width 7 height 7
click at [65, 153] on input "$1.9 billion" at bounding box center [64, 155] width 7 height 7
radio input "true"
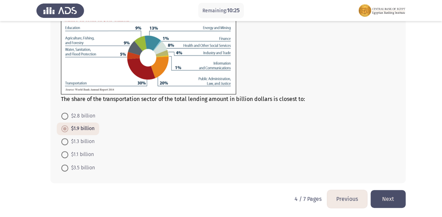
scroll to position [321, 0]
click at [398, 198] on button "Next" at bounding box center [388, 198] width 35 height 18
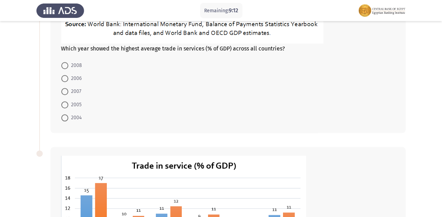
scroll to position [224, 0]
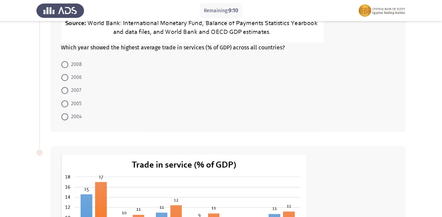
click at [63, 98] on mat-radio-button "2005" at bounding box center [71, 103] width 29 height 13
click at [64, 90] on span at bounding box center [64, 90] width 7 height 7
click at [64, 90] on input "2007" at bounding box center [64, 90] width 7 height 7
radio input "true"
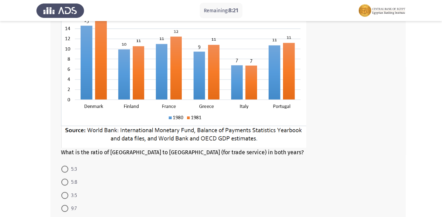
scroll to position [420, 0]
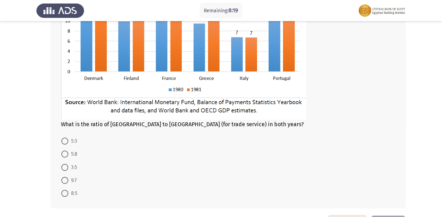
click at [67, 193] on span at bounding box center [64, 192] width 7 height 7
click at [67, 193] on input "8:5" at bounding box center [64, 192] width 7 height 7
radio input "true"
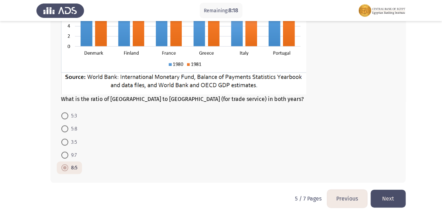
click at [391, 203] on button "Next" at bounding box center [388, 198] width 35 height 18
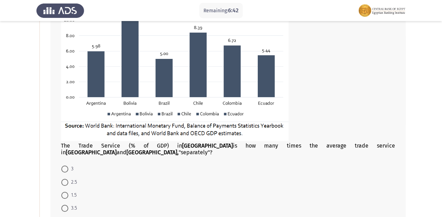
scroll to position [140, 0]
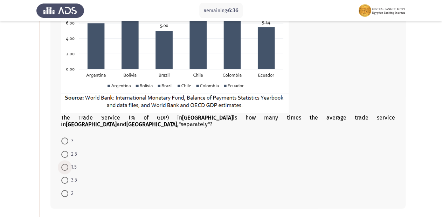
click at [64, 164] on span at bounding box center [64, 167] width 7 height 7
click at [64, 164] on input "1.5" at bounding box center [64, 167] width 7 height 7
radio input "true"
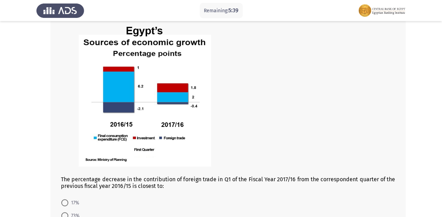
scroll to position [405, 0]
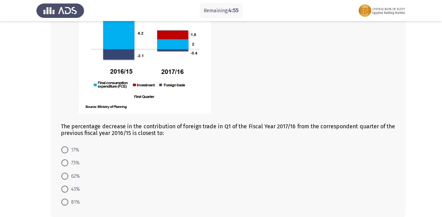
click at [61, 198] on span at bounding box center [64, 201] width 7 height 7
click at [61, 198] on input "81%" at bounding box center [64, 201] width 7 height 7
radio input "true"
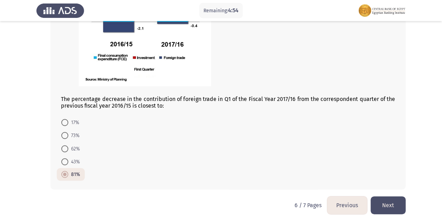
scroll to position [433, 0]
click at [377, 196] on button "Next" at bounding box center [388, 205] width 35 height 18
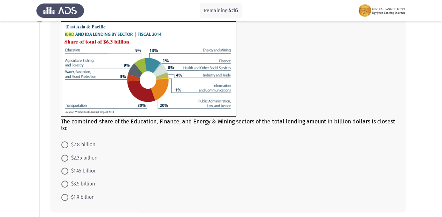
scroll to position [56, 0]
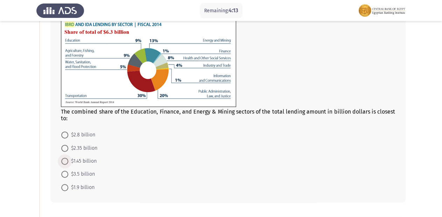
click at [67, 161] on span at bounding box center [64, 161] width 7 height 7
click at [67, 161] on input "$1.45 billion" at bounding box center [64, 161] width 7 height 7
radio input "true"
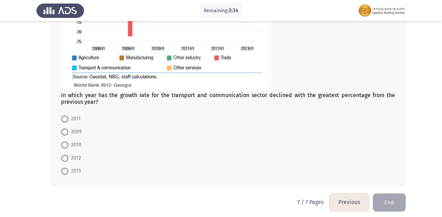
scroll to position [381, 0]
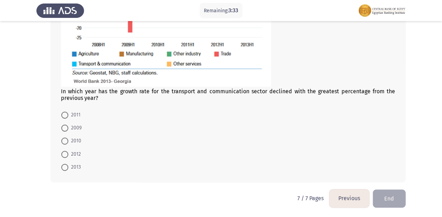
click at [68, 140] on span at bounding box center [64, 140] width 7 height 7
click at [68, 140] on input "2010" at bounding box center [64, 140] width 7 height 7
radio input "true"
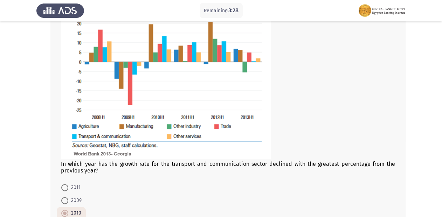
scroll to position [380, 0]
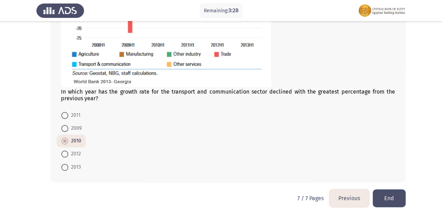
click at [354, 197] on button "Previous" at bounding box center [349, 198] width 40 height 18
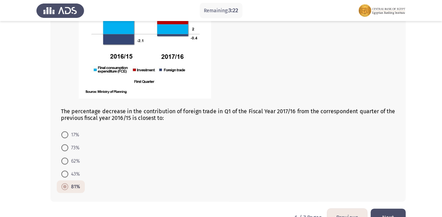
scroll to position [433, 0]
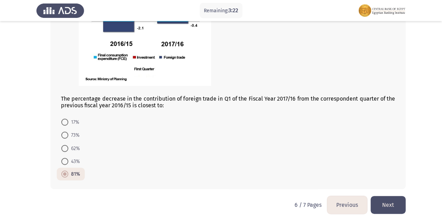
click at [348, 196] on button "Previous" at bounding box center [347, 205] width 40 height 18
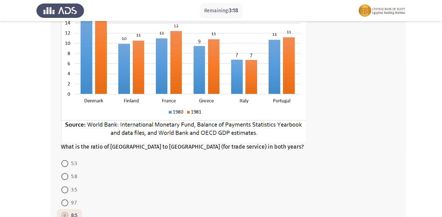
scroll to position [445, 0]
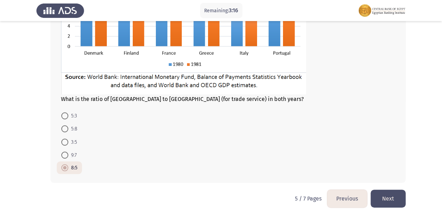
click at [333, 202] on button "Previous" at bounding box center [347, 198] width 40 height 18
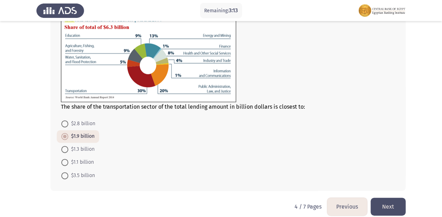
scroll to position [321, 0]
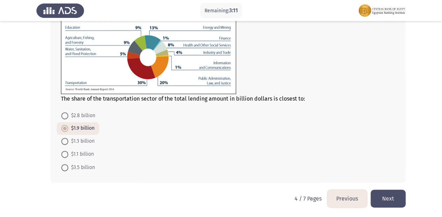
click at [342, 199] on button "Previous" at bounding box center [347, 198] width 40 height 18
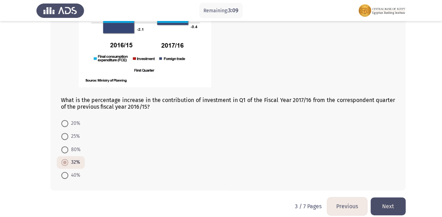
scroll to position [334, 0]
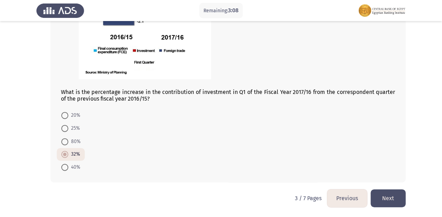
drag, startPoint x: 350, startPoint y: 197, endPoint x: 346, endPoint y: 188, distance: 9.4
click at [349, 198] on button "Previous" at bounding box center [347, 198] width 40 height 18
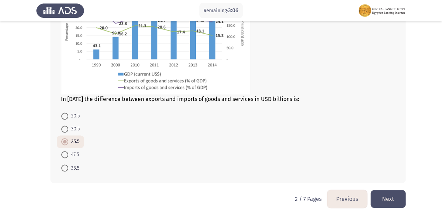
scroll to position [394, 0]
click at [343, 205] on button "Previous" at bounding box center [347, 198] width 40 height 18
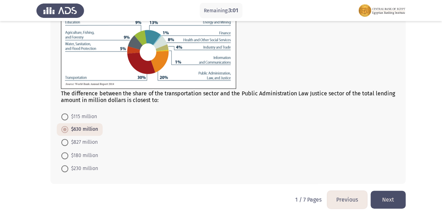
scroll to position [346, 0]
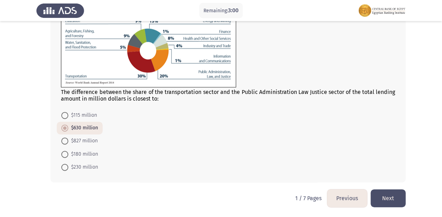
click at [380, 198] on button "Next" at bounding box center [388, 198] width 35 height 18
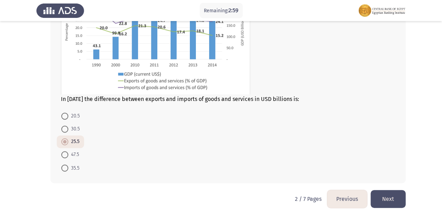
scroll to position [394, 0]
click at [380, 196] on button "Next" at bounding box center [388, 198] width 35 height 18
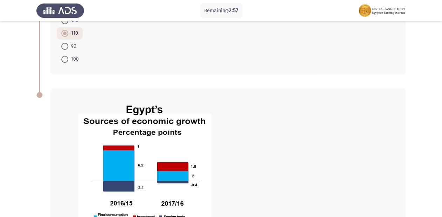
scroll to position [334, 0]
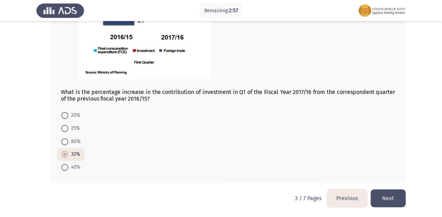
click at [386, 193] on button "Next" at bounding box center [388, 198] width 35 height 18
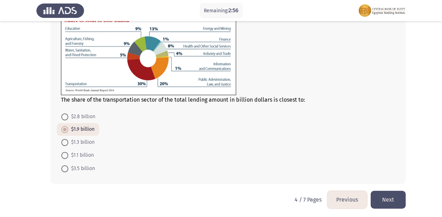
scroll to position [321, 0]
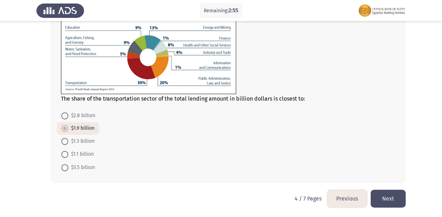
click at [388, 192] on button "Next" at bounding box center [388, 198] width 35 height 18
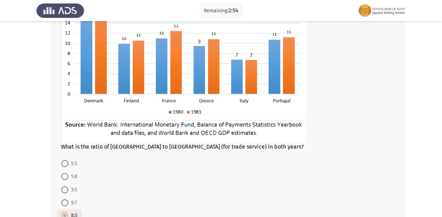
scroll to position [445, 0]
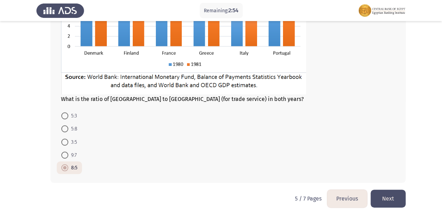
click at [388, 200] on button "Next" at bounding box center [388, 198] width 35 height 18
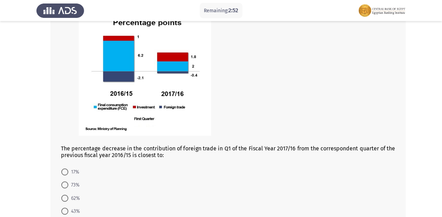
scroll to position [0, 0]
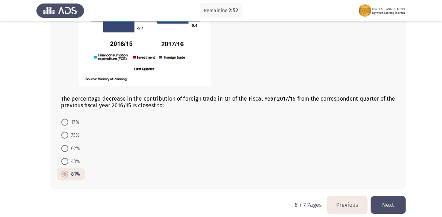
click at [394, 196] on button "Next" at bounding box center [388, 205] width 35 height 18
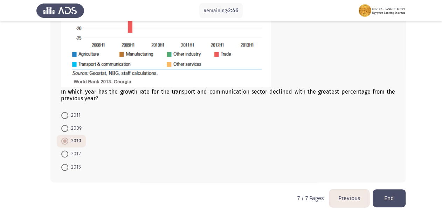
click at [391, 199] on button "End" at bounding box center [389, 198] width 33 height 18
